Goal: Answer question/provide support

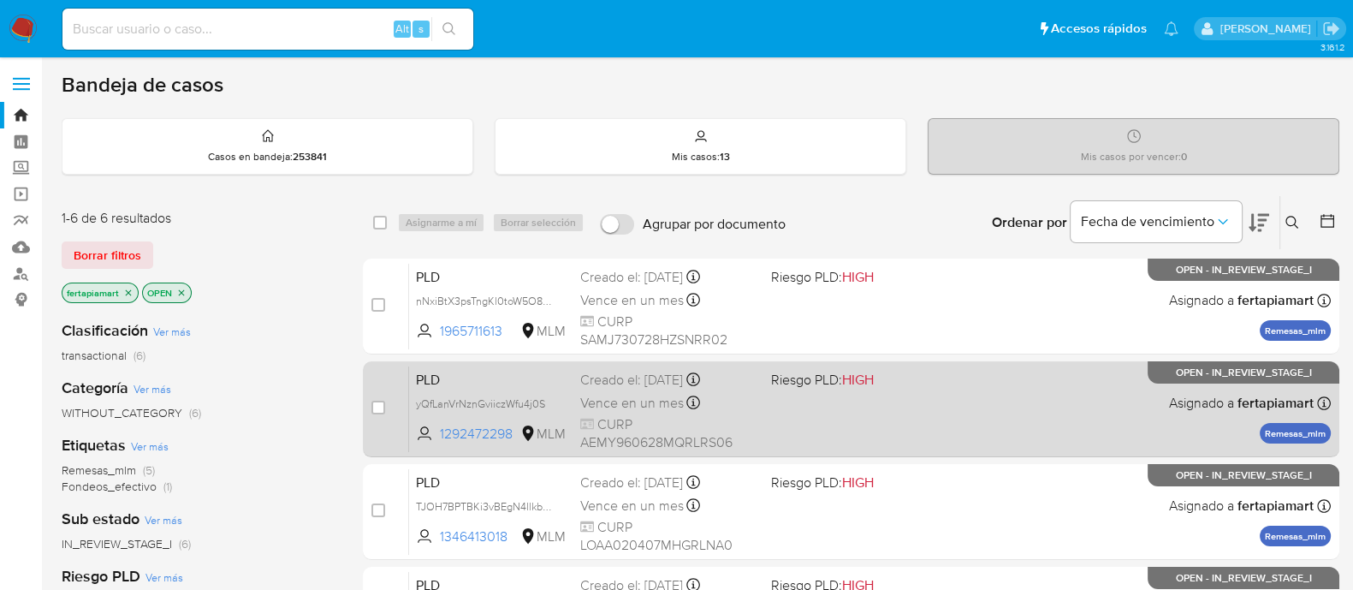
click at [541, 384] on span "PLD" at bounding box center [491, 378] width 151 height 22
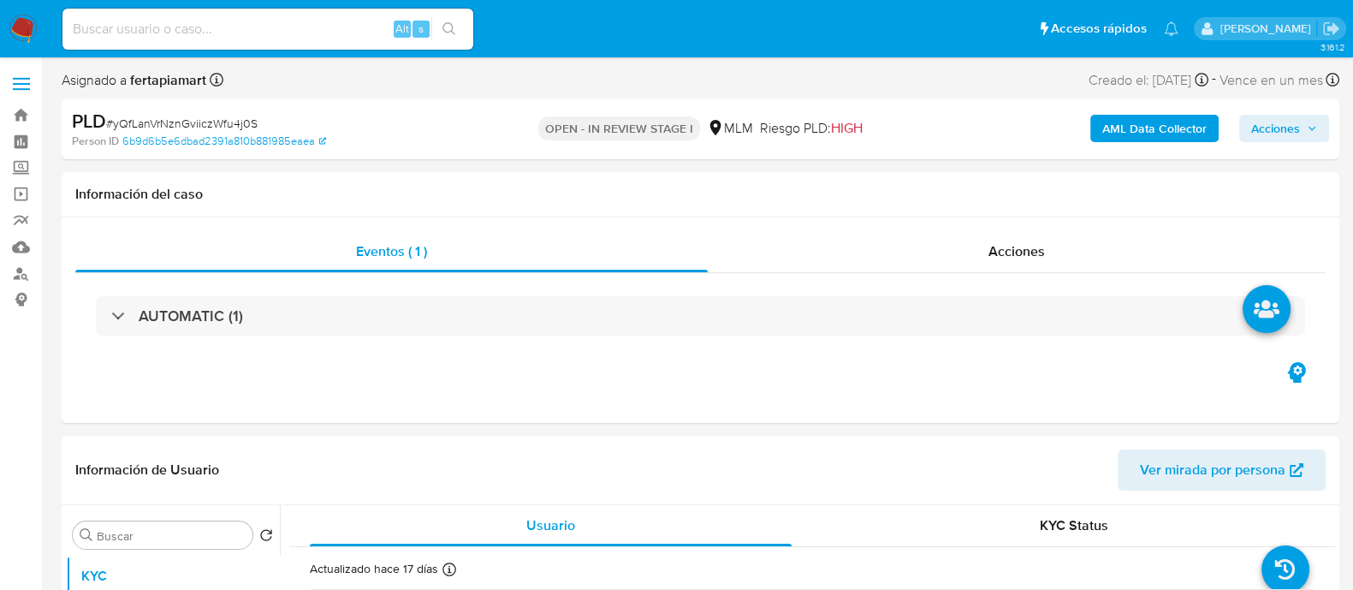
select select "10"
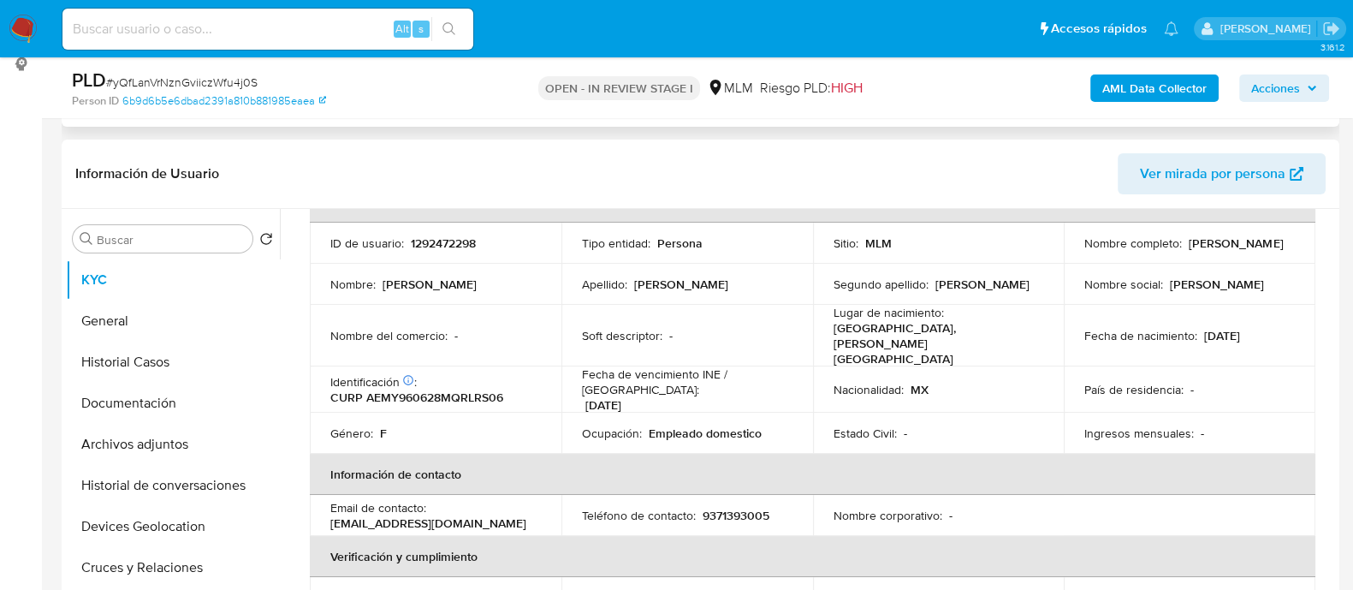
scroll to position [110, 0]
click at [147, 316] on button "General" at bounding box center [166, 320] width 200 height 41
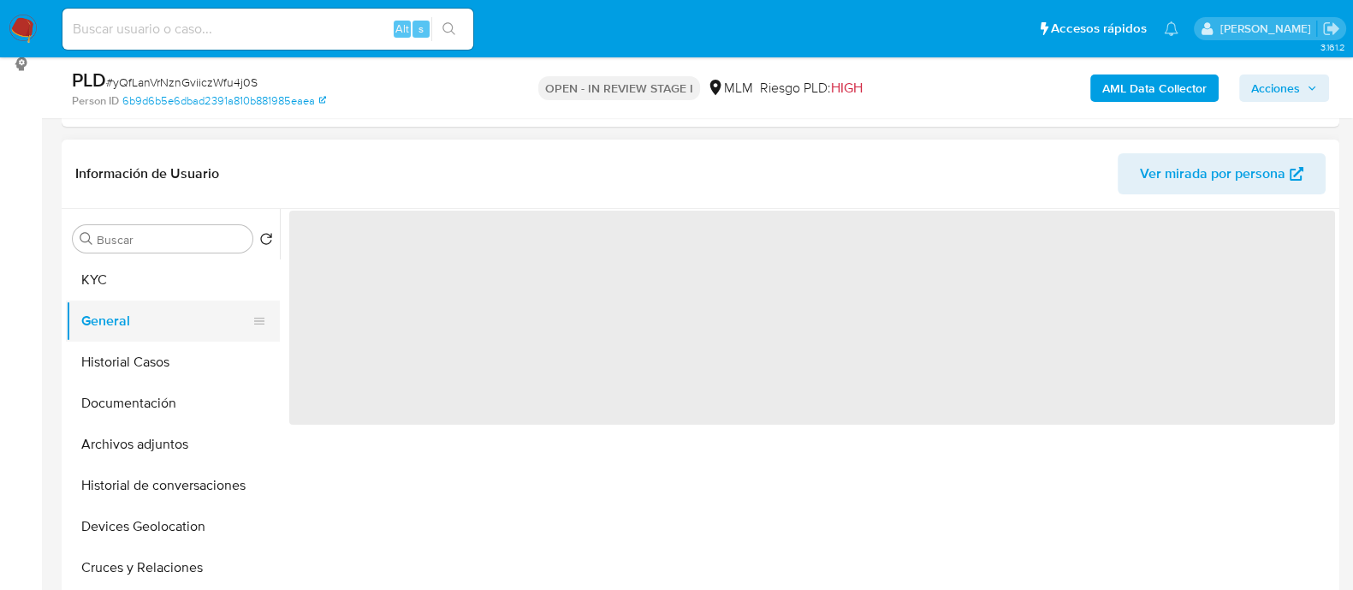
scroll to position [0, 0]
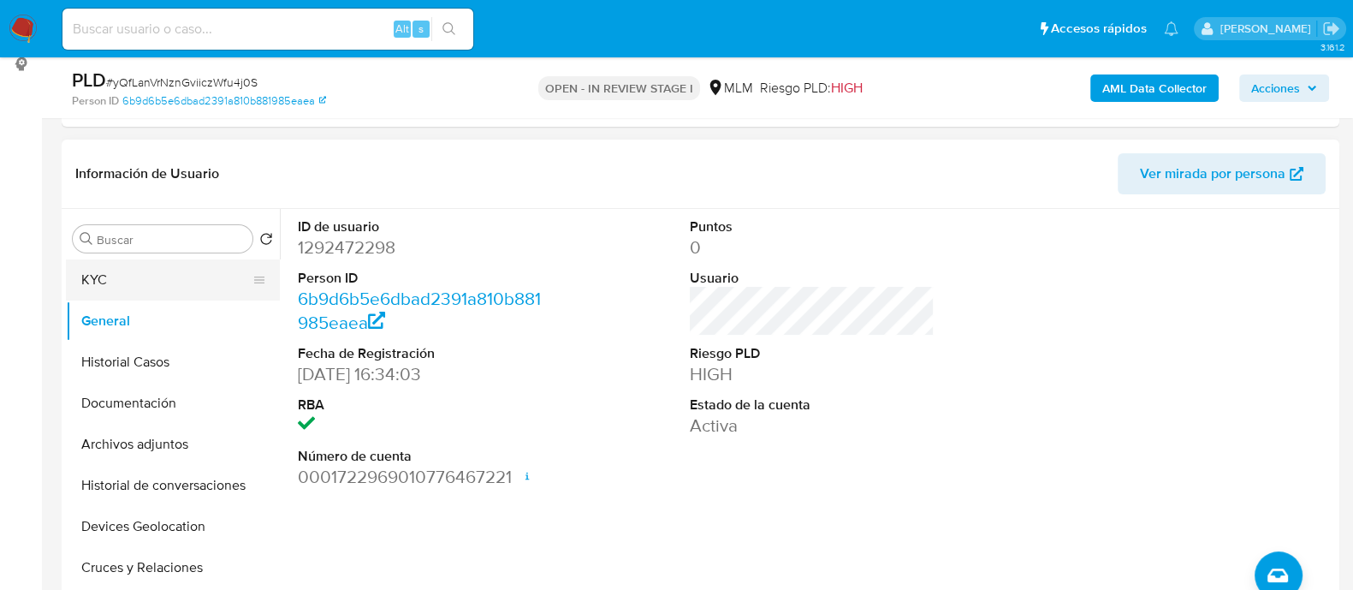
click at [95, 276] on button "KYC" at bounding box center [166, 279] width 200 height 41
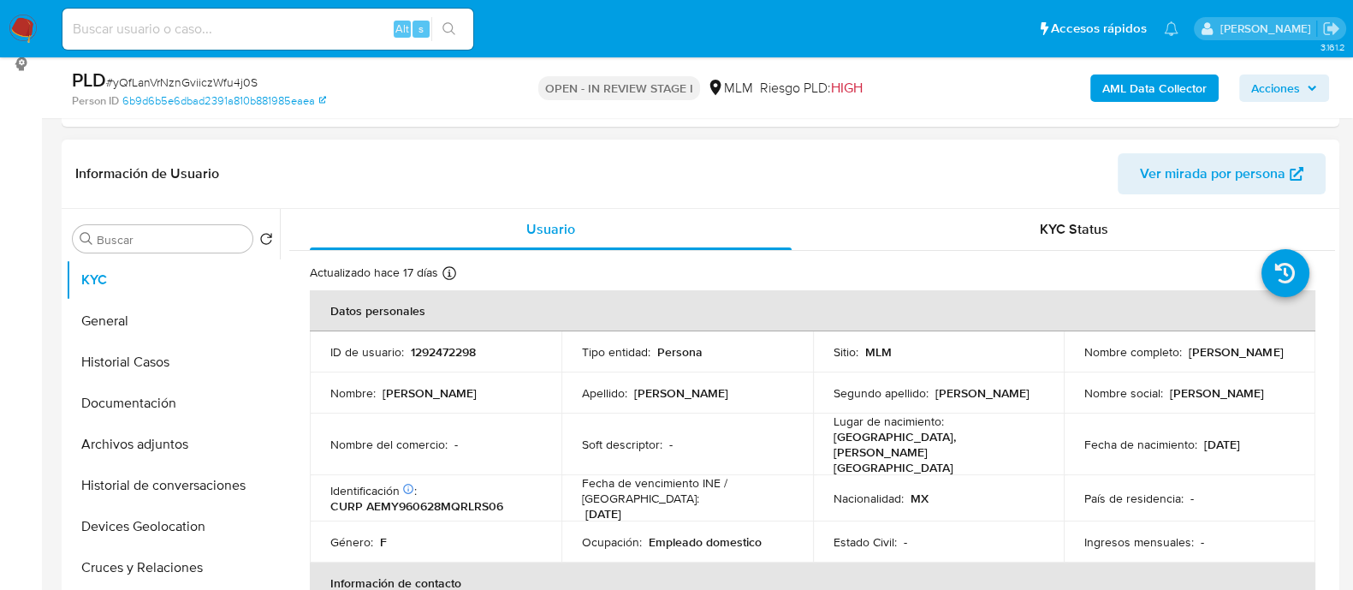
click at [475, 498] on p "CURP AEMY960628MQRLRS06" at bounding box center [416, 505] width 173 height 15
drag, startPoint x: 1239, startPoint y: 356, endPoint x: 1078, endPoint y: 365, distance: 162.0
click at [1078, 365] on td "Nombre completo : [PERSON_NAME]" at bounding box center [1190, 351] width 252 height 41
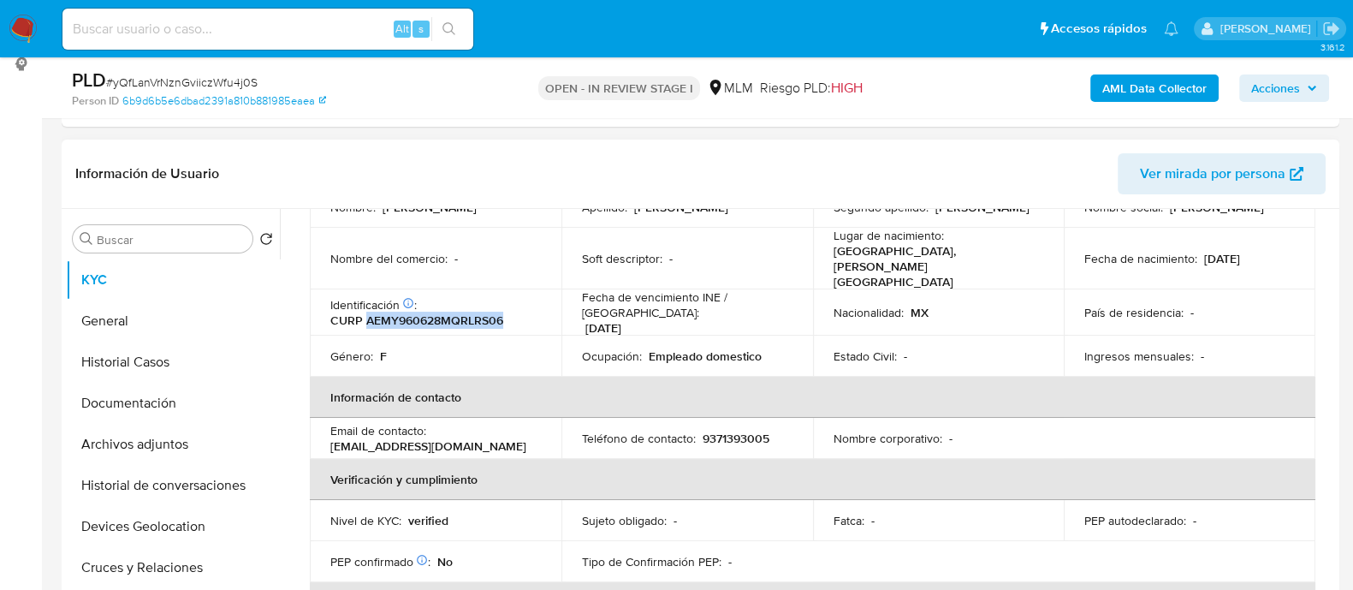
scroll to position [187, 0]
drag, startPoint x: 495, startPoint y: 420, endPoint x: 327, endPoint y: 417, distance: 167.8
click at [327, 417] on td "Email de contacto : [EMAIL_ADDRESS][DOMAIN_NAME]" at bounding box center [436, 436] width 252 height 41
click at [719, 429] on p "9371393005" at bounding box center [736, 436] width 67 height 15
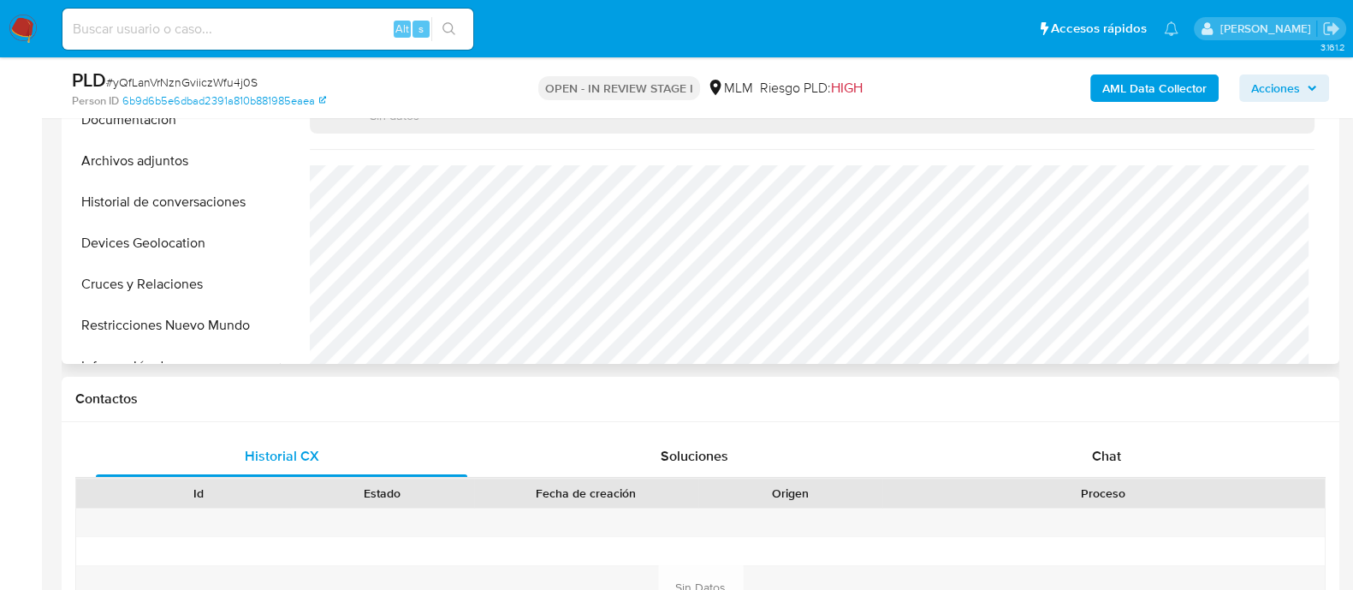
scroll to position [511, 0]
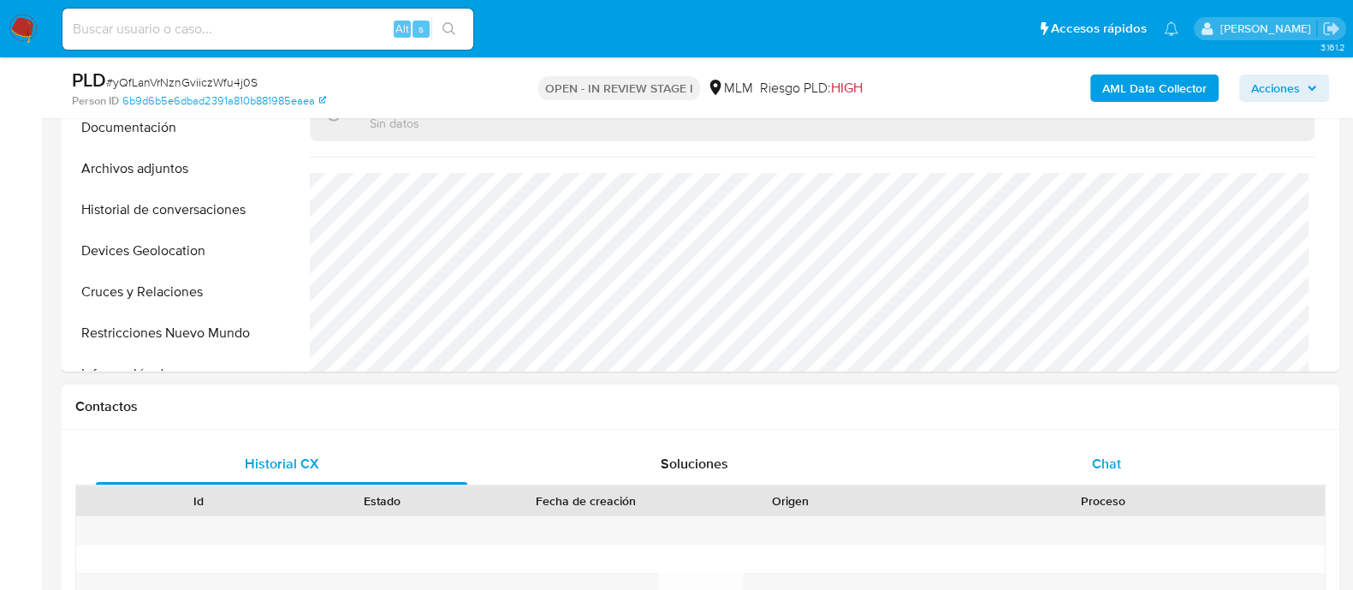
click at [1070, 464] on div "Chat" at bounding box center [1106, 463] width 371 height 41
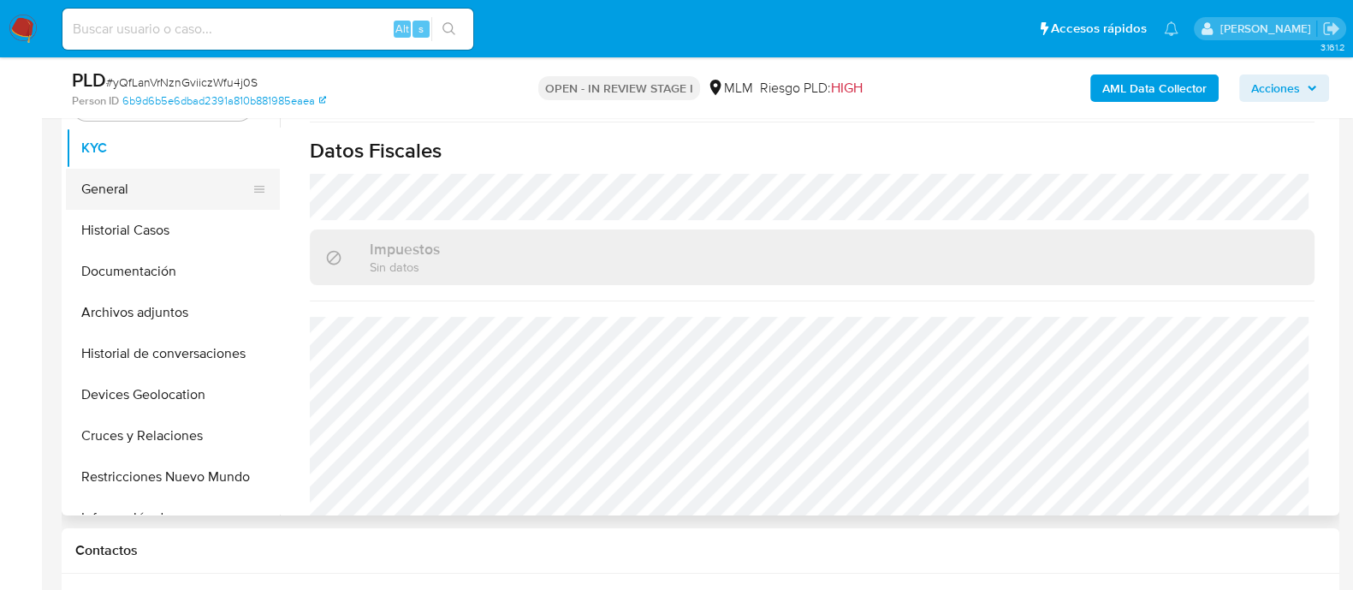
scroll to position [291, 0]
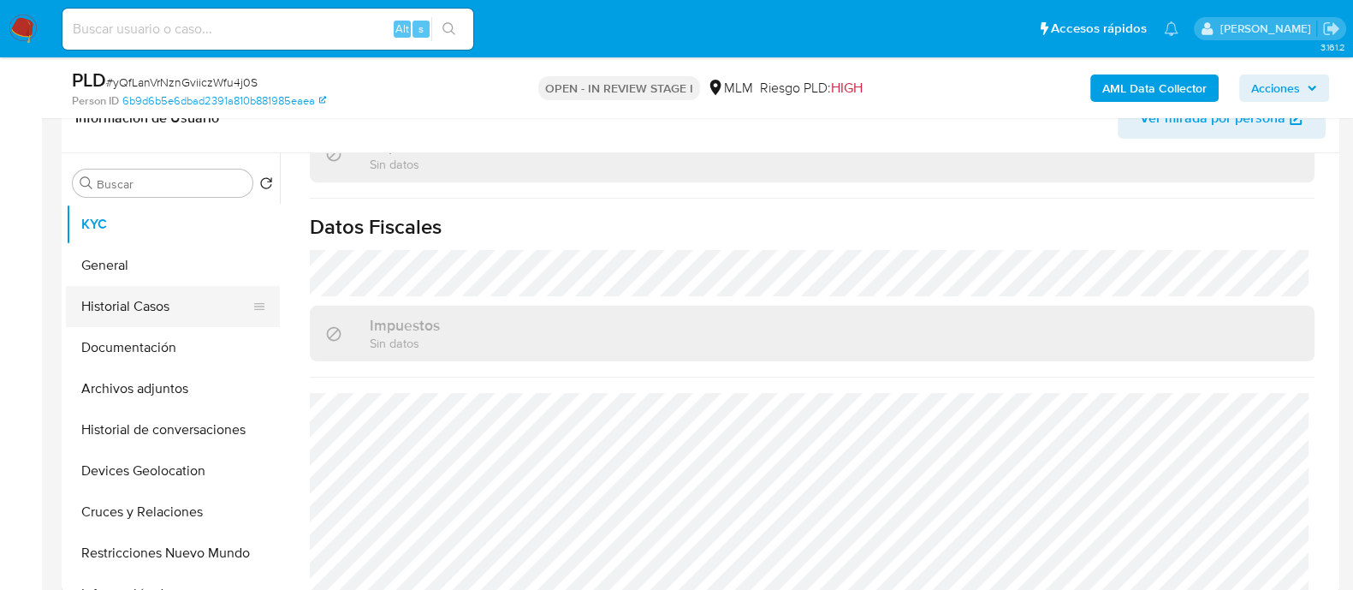
click at [150, 288] on button "Historial Casos" at bounding box center [166, 306] width 200 height 41
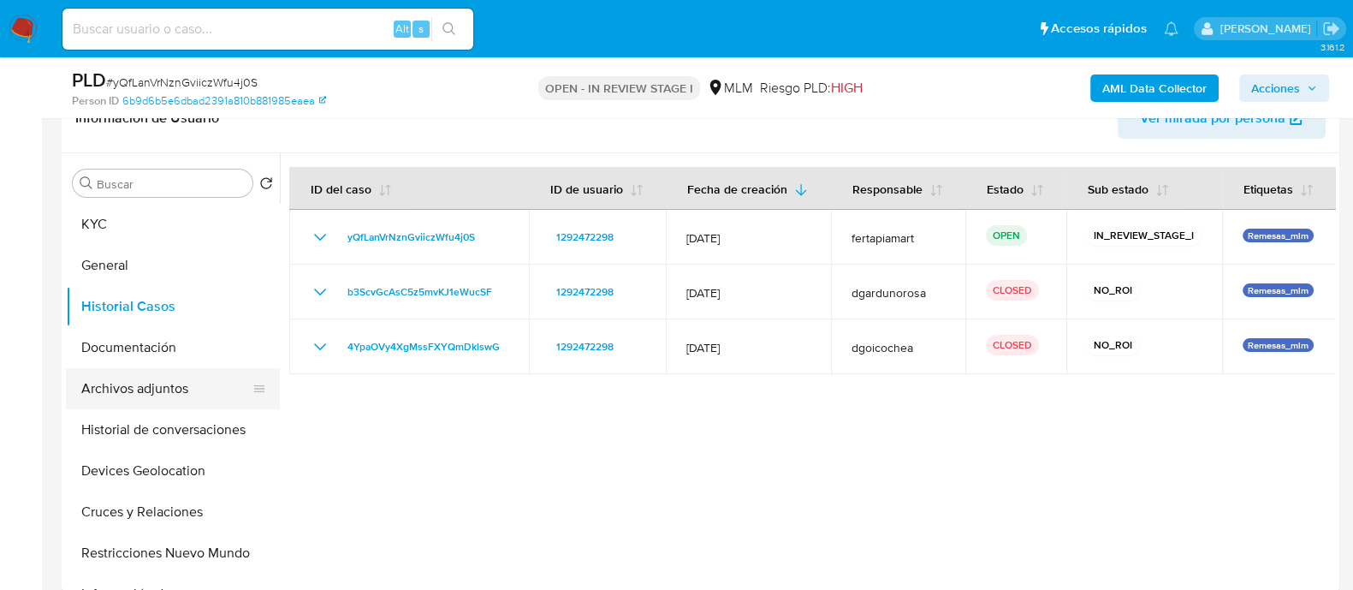
click at [167, 387] on button "Archivos adjuntos" at bounding box center [166, 388] width 200 height 41
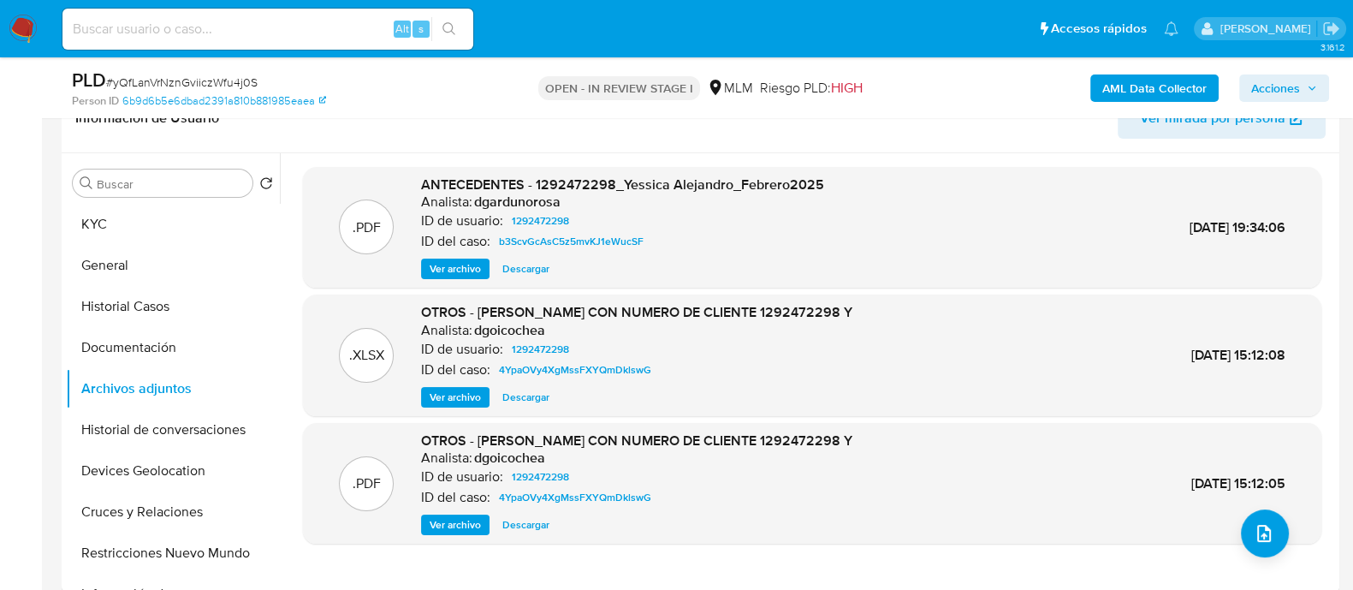
click at [507, 263] on span "Descargar" at bounding box center [525, 268] width 47 height 17
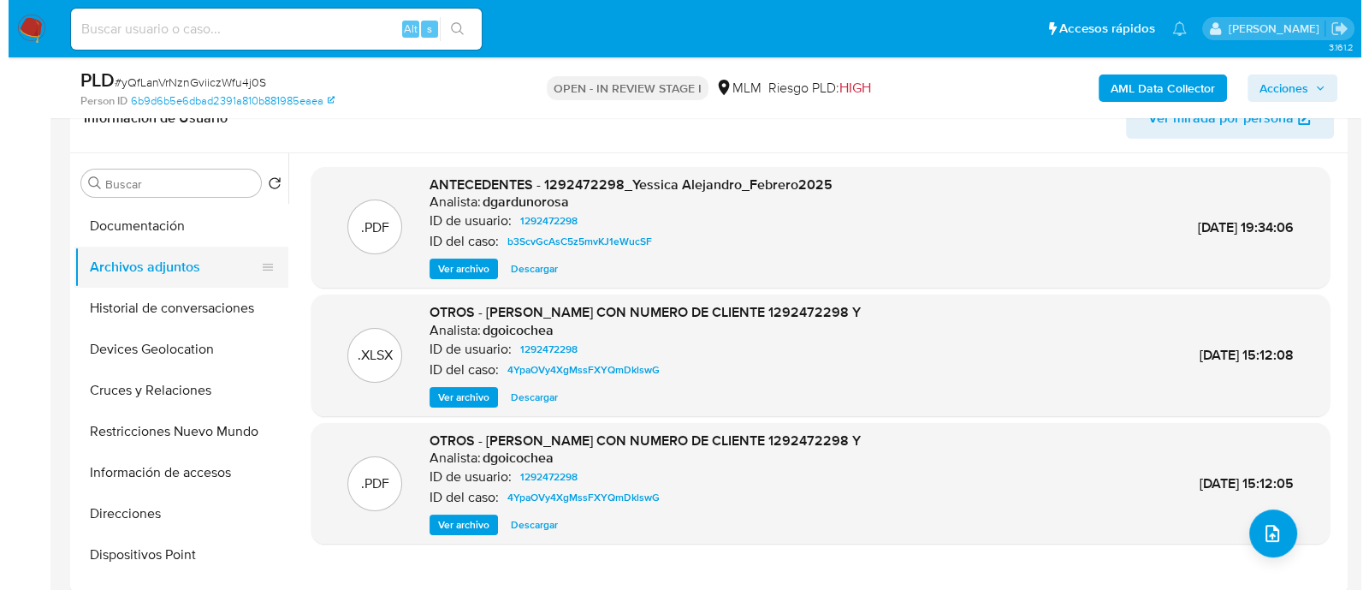
scroll to position [123, 0]
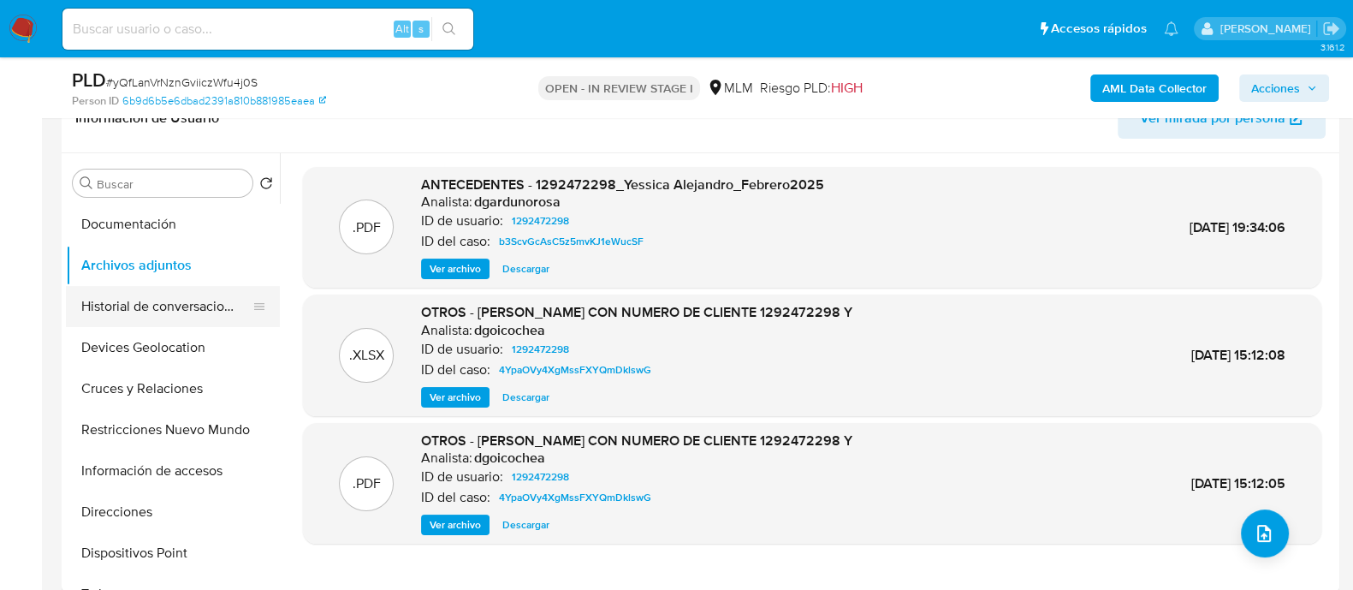
click at [187, 313] on button "Historial de conversaciones" at bounding box center [166, 306] width 200 height 41
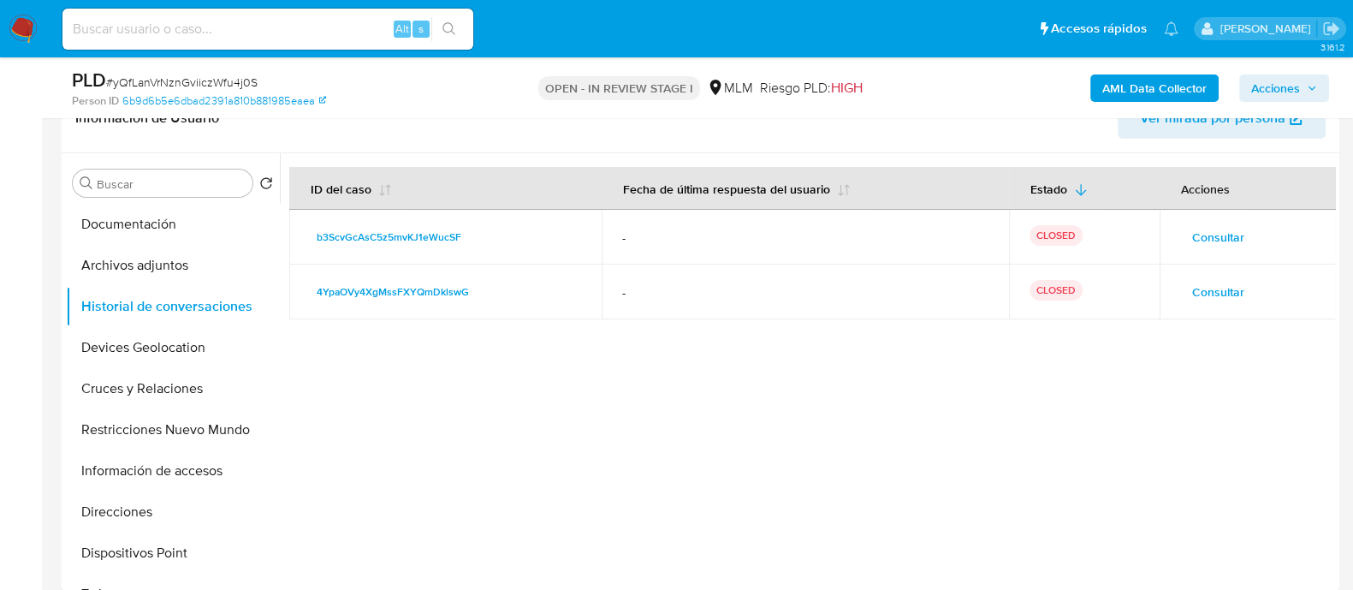
click at [1203, 233] on span "Consultar" at bounding box center [1218, 237] width 52 height 24
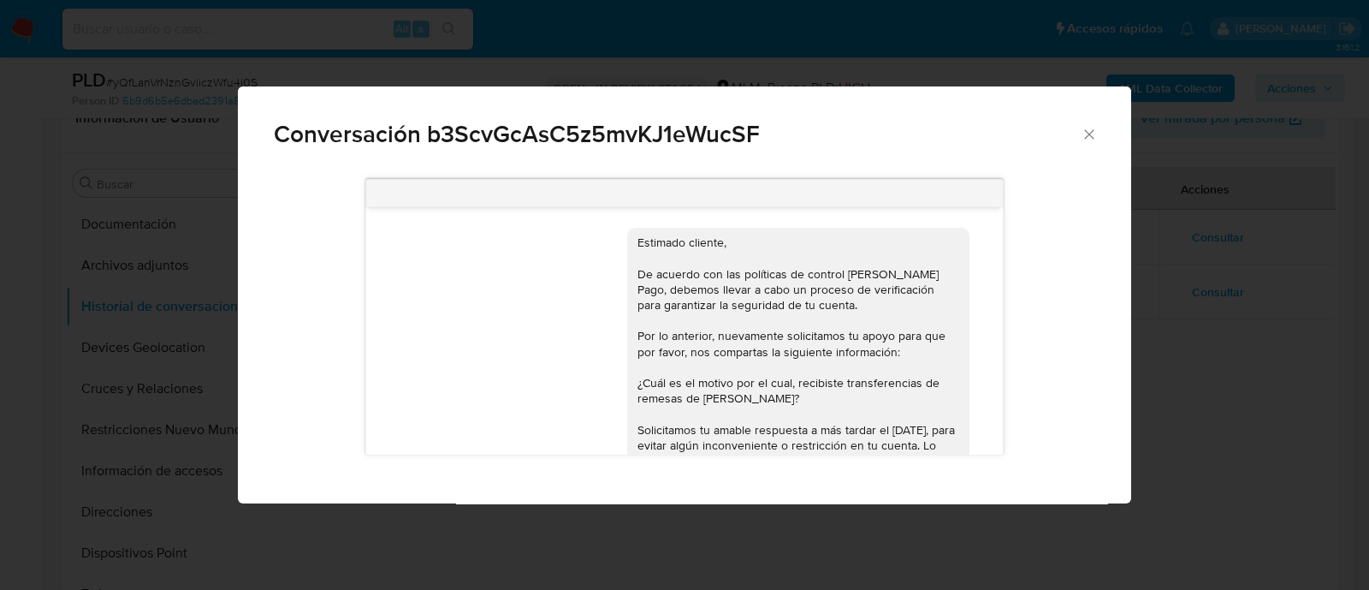
scroll to position [39, 0]
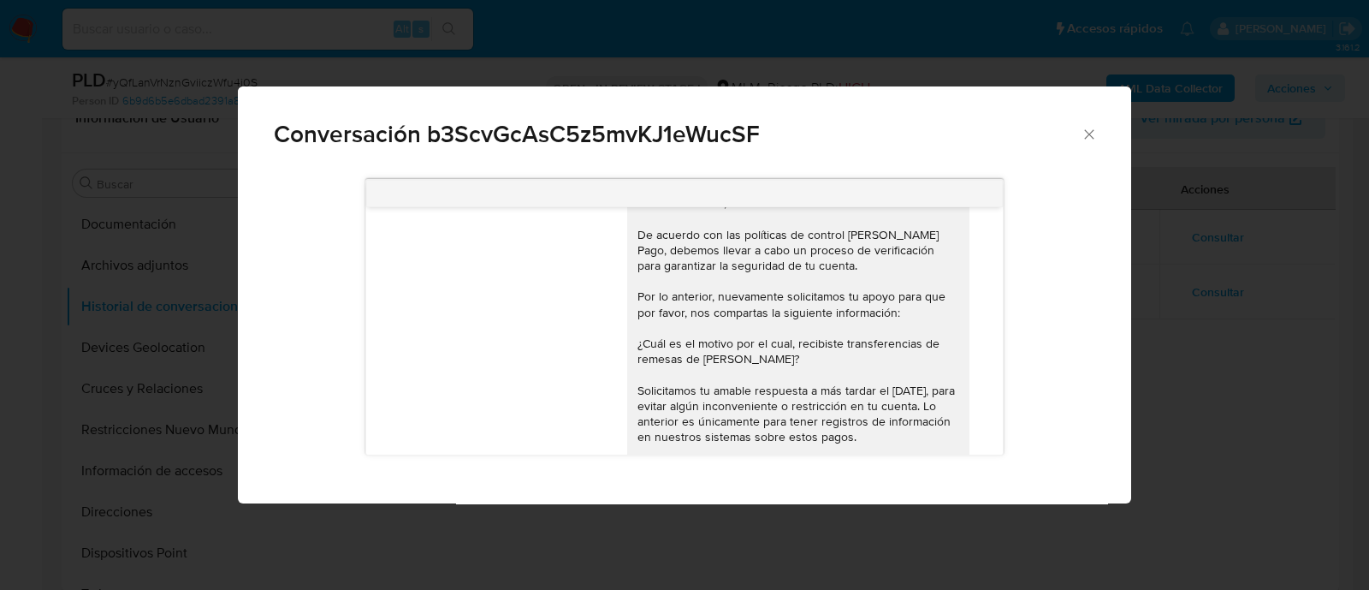
click at [835, 316] on div "Estimado cliente, De acuerdo con las políticas de control [PERSON_NAME] Pago, d…" at bounding box center [799, 420] width 322 height 451
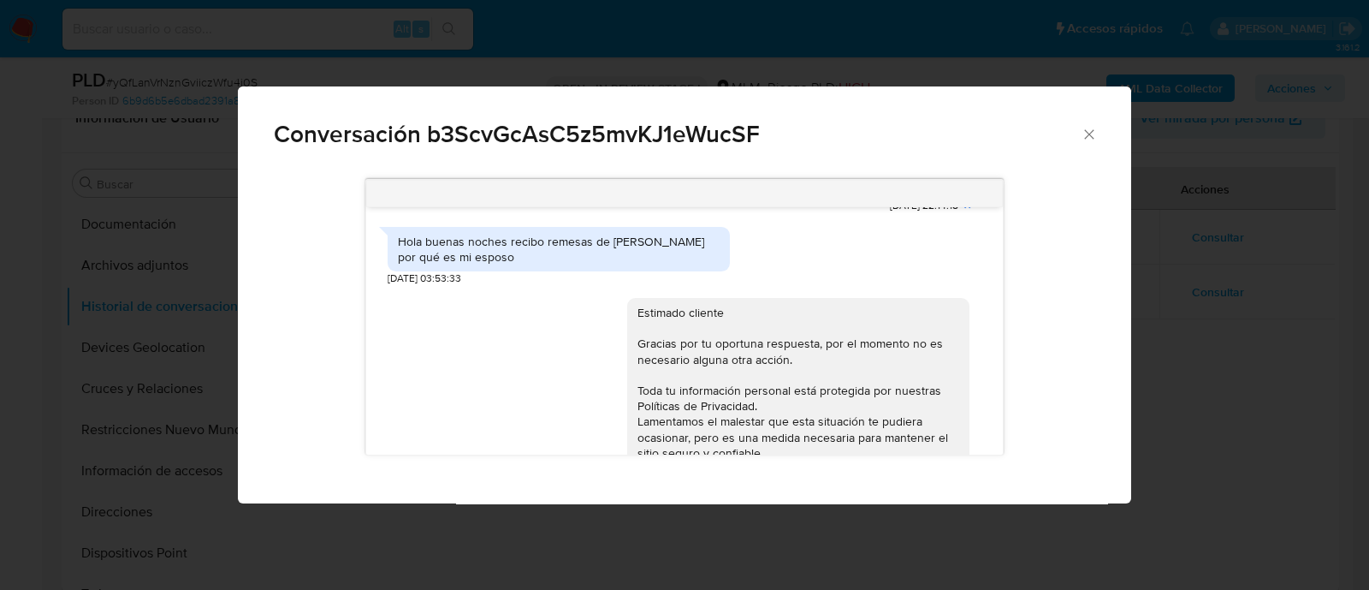
scroll to position [906, 0]
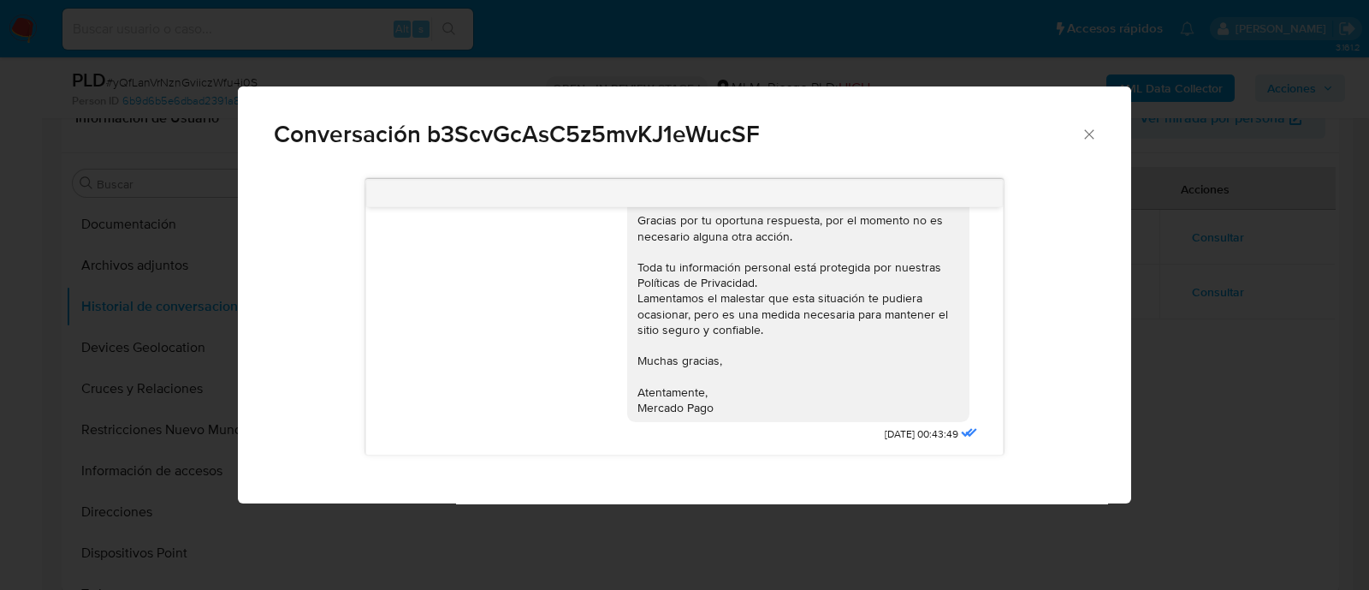
click at [1091, 128] on icon "Cerrar" at bounding box center [1089, 134] width 17 height 17
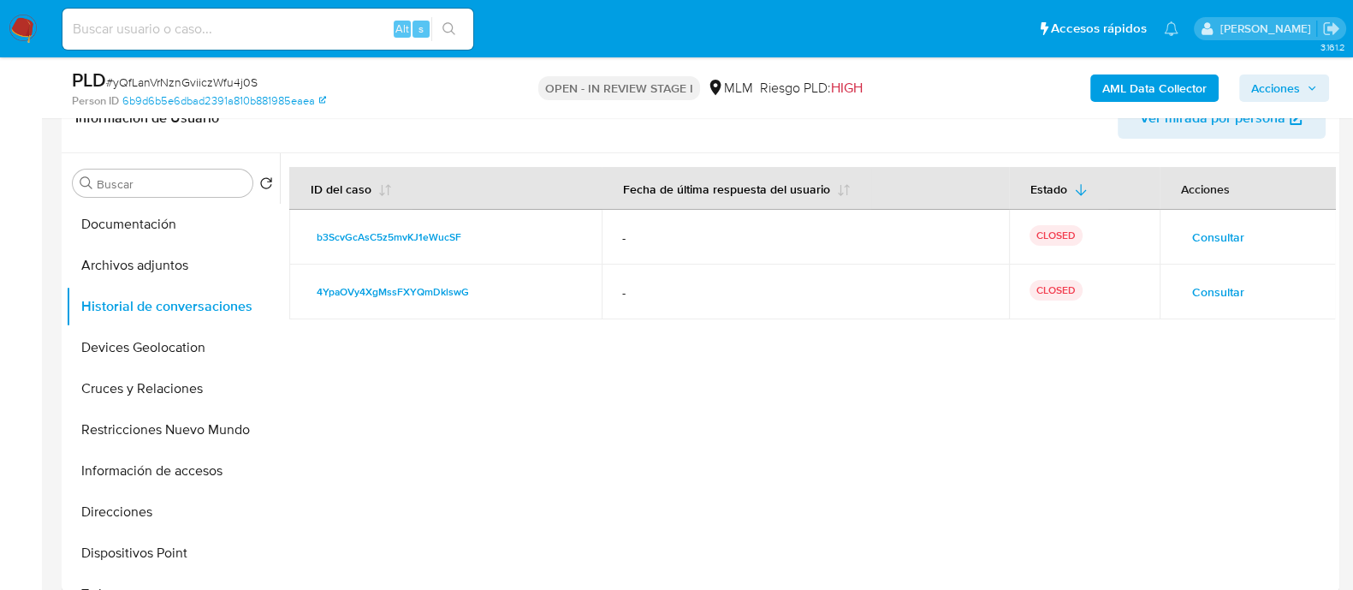
click at [1207, 282] on span "Consultar" at bounding box center [1218, 292] width 52 height 24
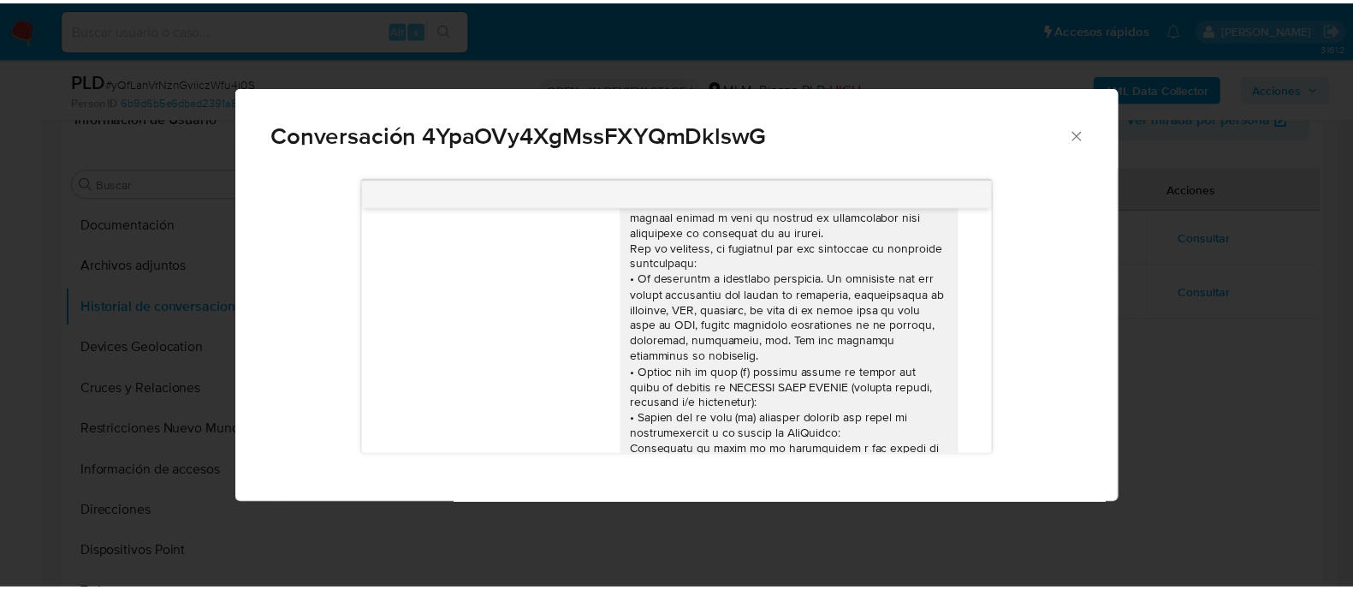
scroll to position [270, 0]
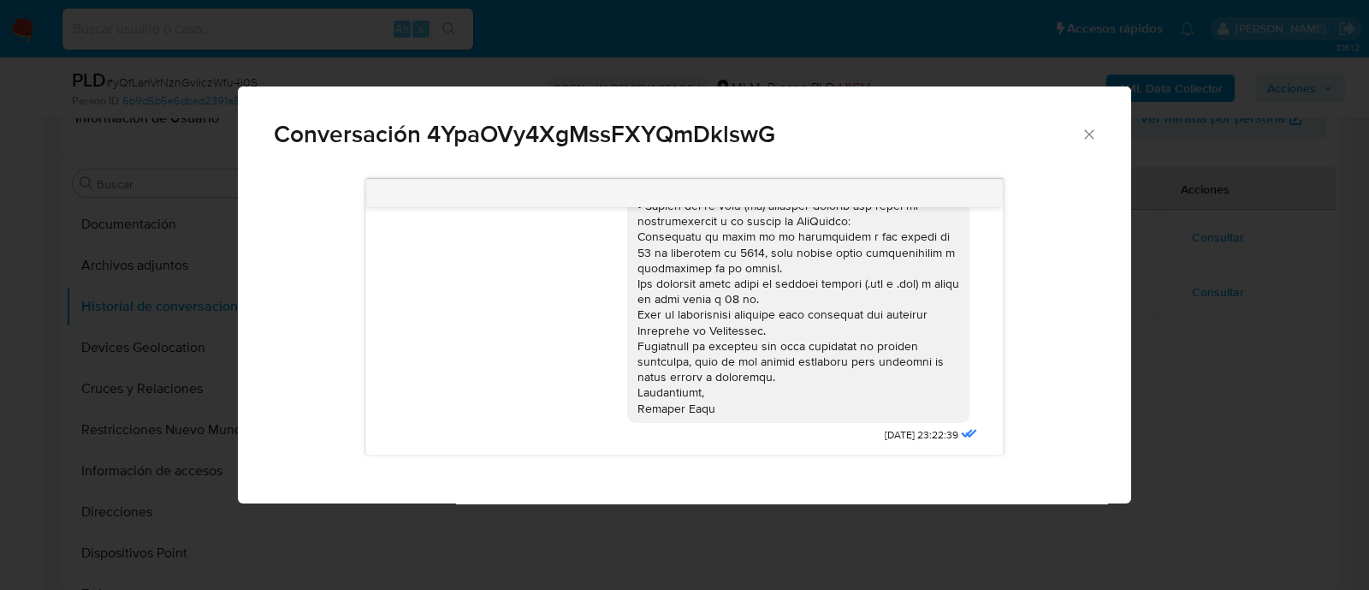
click at [1090, 134] on icon "Cerrar" at bounding box center [1089, 134] width 17 height 17
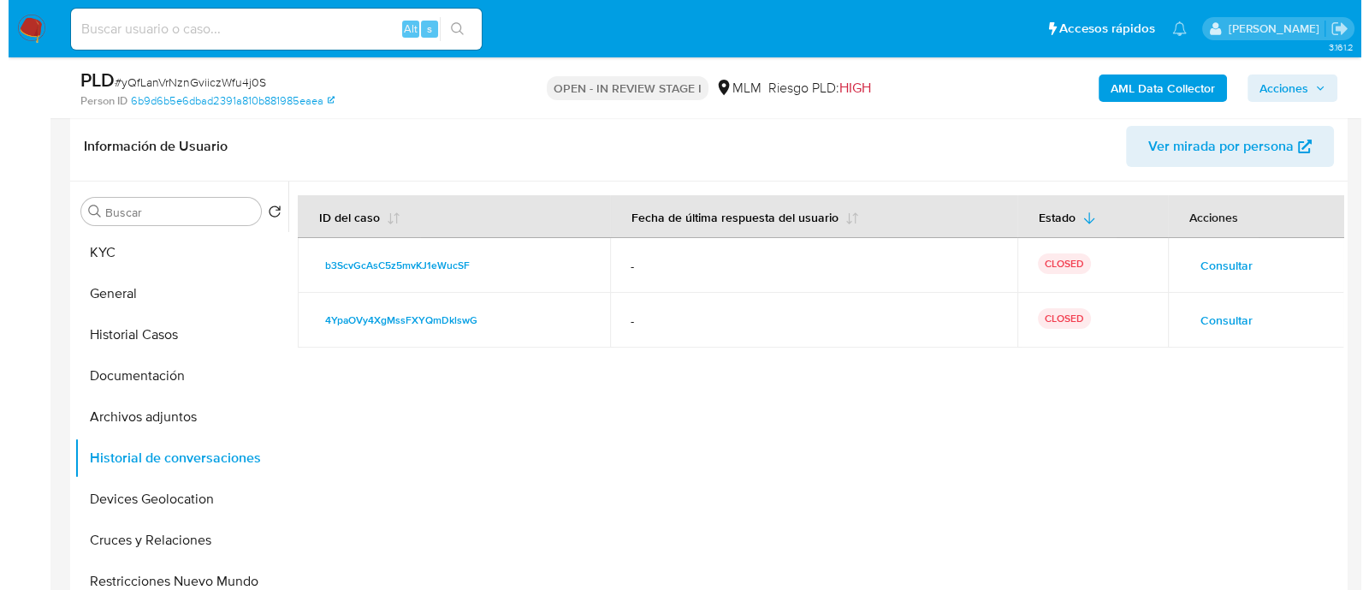
scroll to position [297, 0]
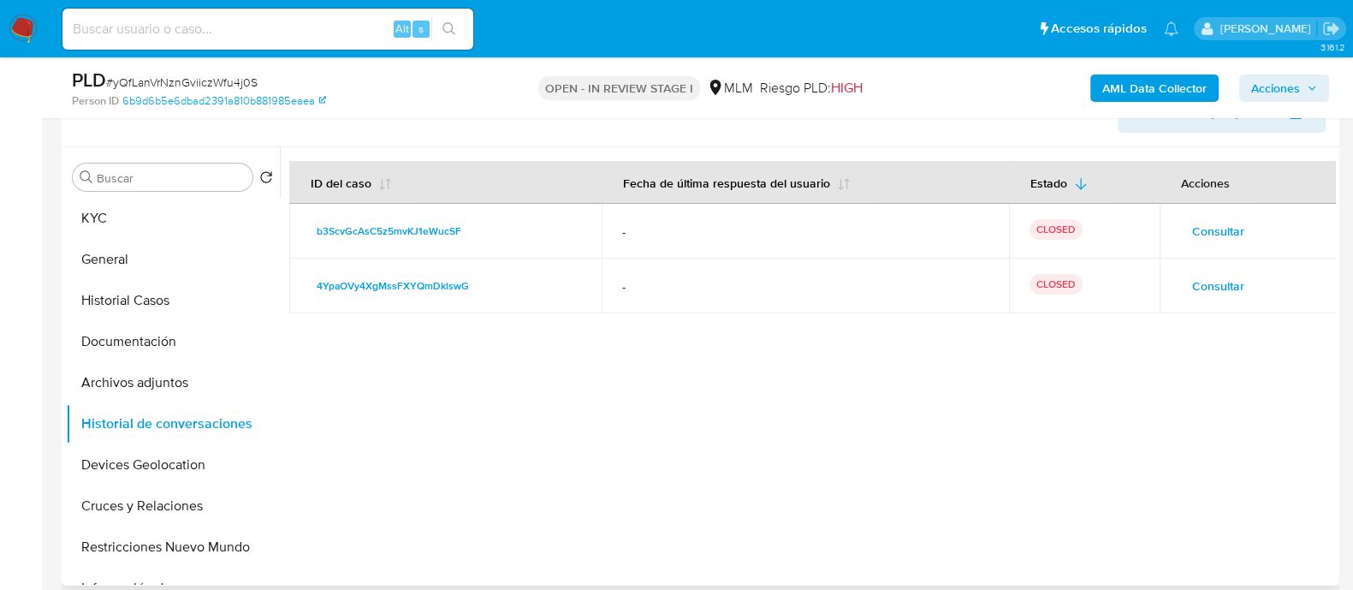
click at [1224, 231] on span "Consultar" at bounding box center [1218, 231] width 52 height 24
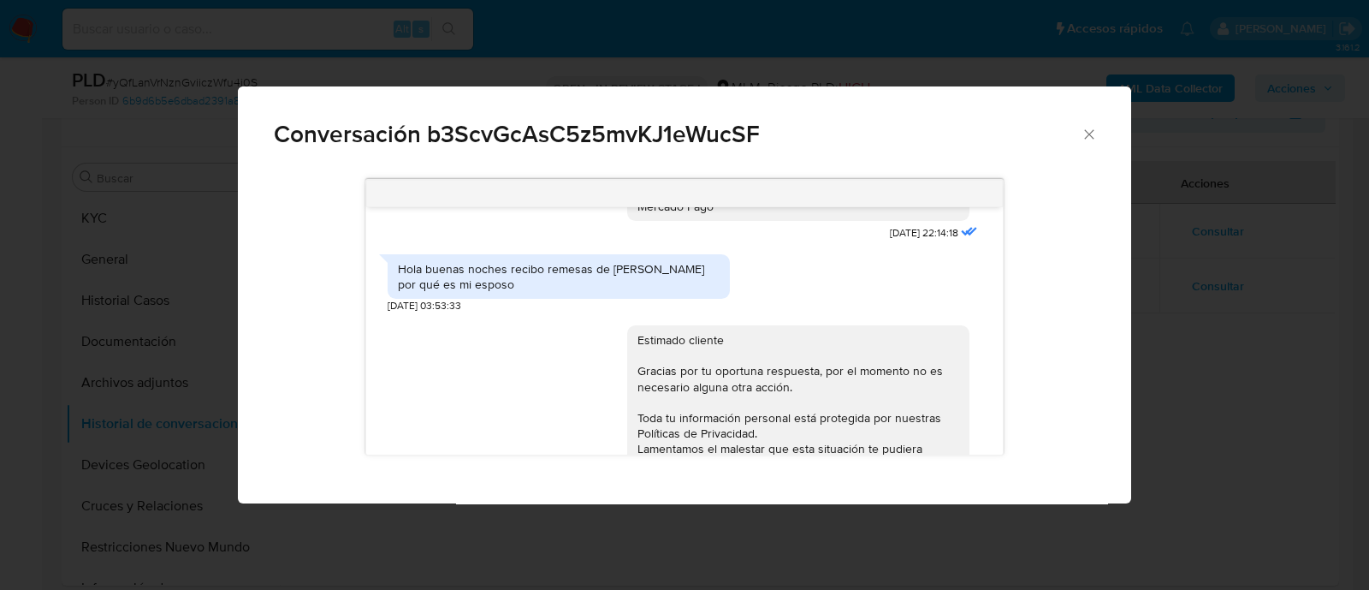
scroll to position [740, 0]
drag, startPoint x: 509, startPoint y: 283, endPoint x: 514, endPoint y: 317, distance: 33.8
click at [514, 314] on div "Hola buenas noches recibo remesas de [PERSON_NAME] por qué es mi esposo [DATE] …" at bounding box center [559, 281] width 342 height 68
copy div "recibo remesas de [PERSON_NAME] por qué es mi esposo"
